Goal: Navigation & Orientation: Find specific page/section

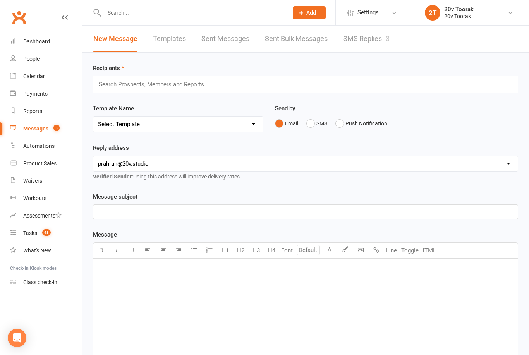
click at [43, 130] on div "Messages" at bounding box center [35, 128] width 25 height 6
click at [361, 46] on link "SMS Replies 3" at bounding box center [366, 39] width 46 height 27
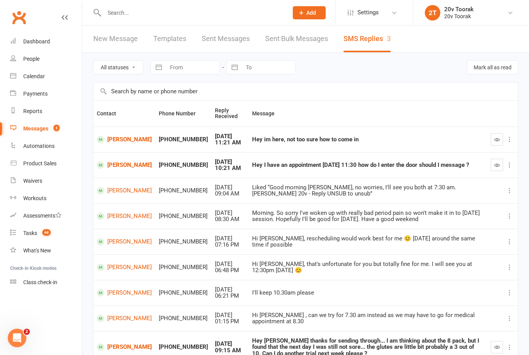
click at [36, 52] on link "People" at bounding box center [46, 58] width 72 height 17
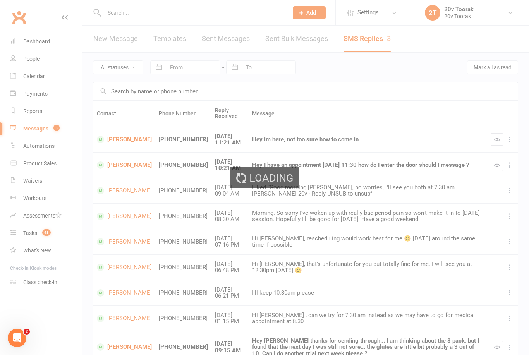
select select "100"
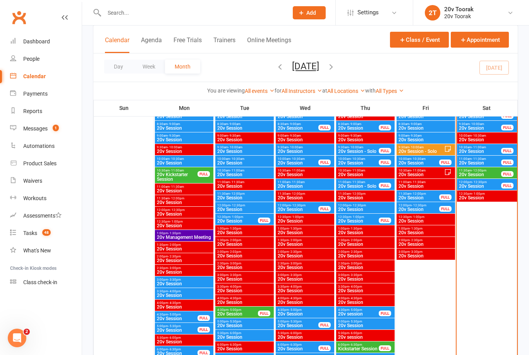
scroll to position [463, 0]
